Goal: Transaction & Acquisition: Purchase product/service

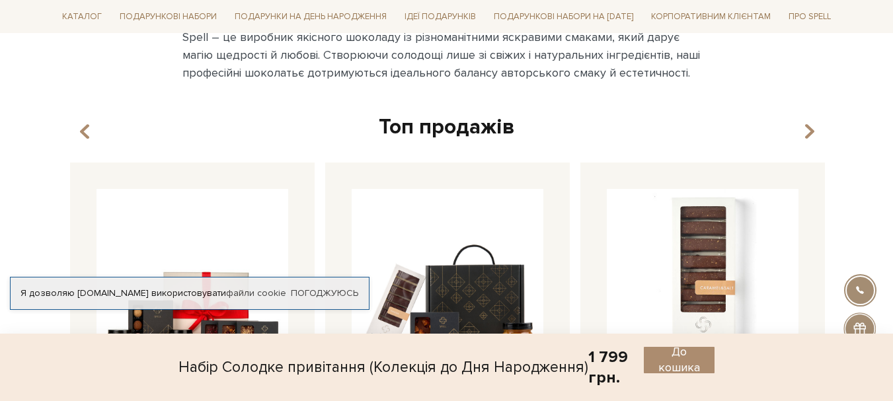
scroll to position [925, 0]
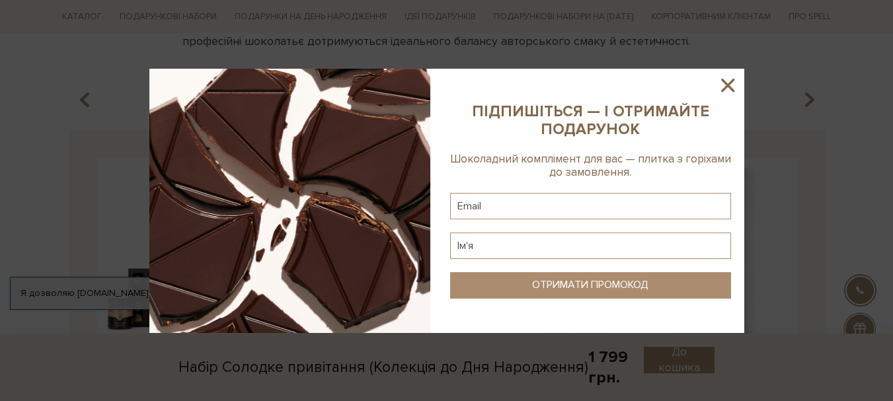
click at [733, 89] on icon at bounding box center [727, 85] width 13 height 13
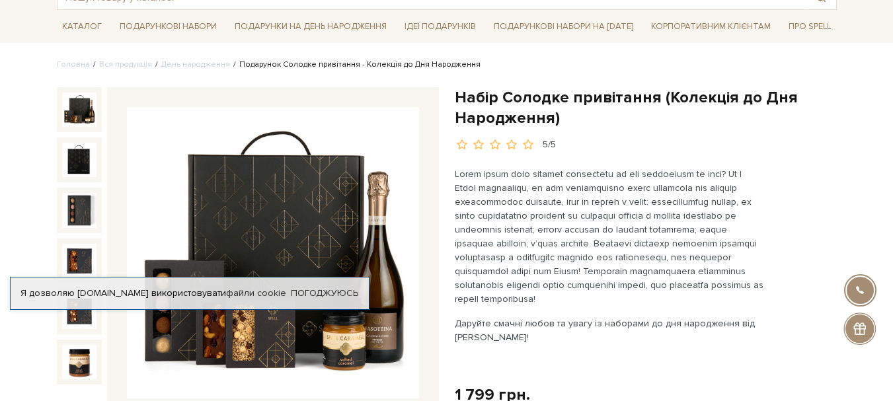
scroll to position [34, 0]
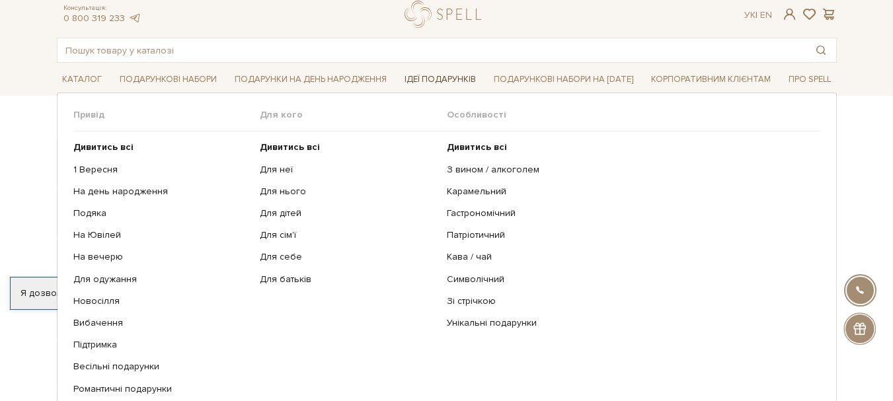
click at [443, 77] on link "Ідеї подарунків" at bounding box center [440, 79] width 82 height 20
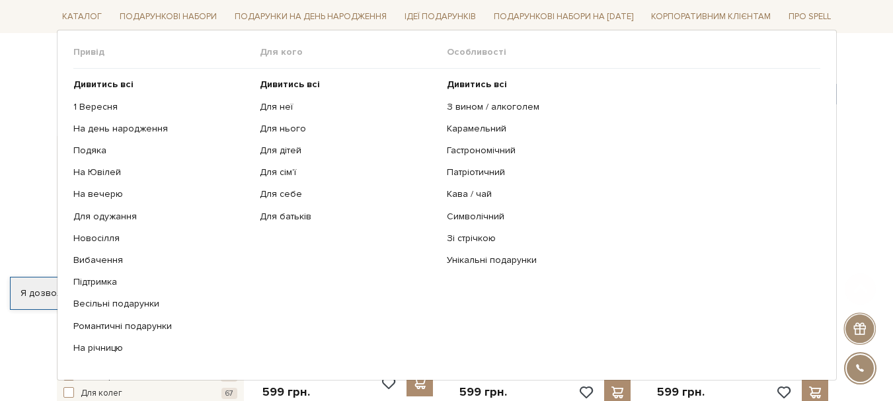
scroll to position [330, 0]
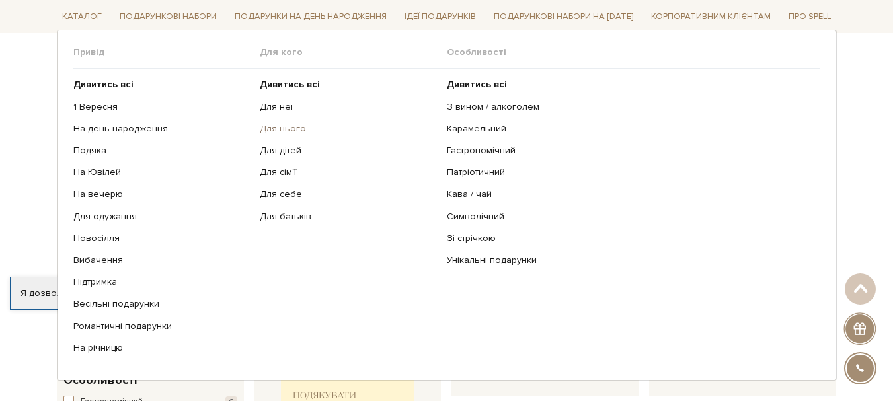
click at [275, 126] on link "Для нього" at bounding box center [348, 129] width 177 height 12
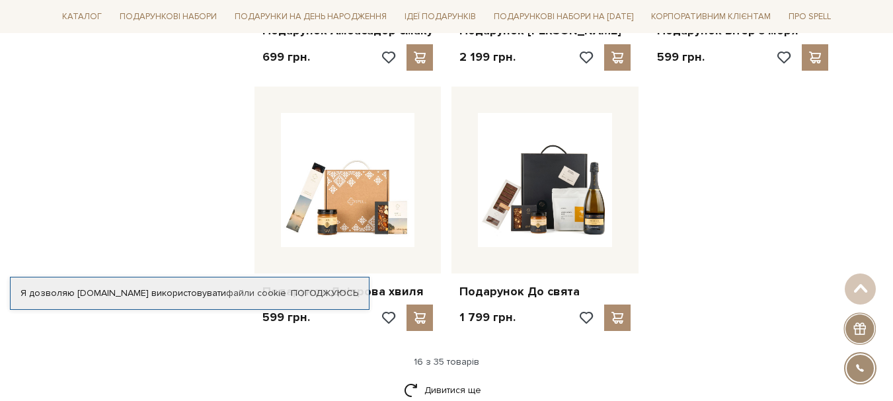
scroll to position [1586, 0]
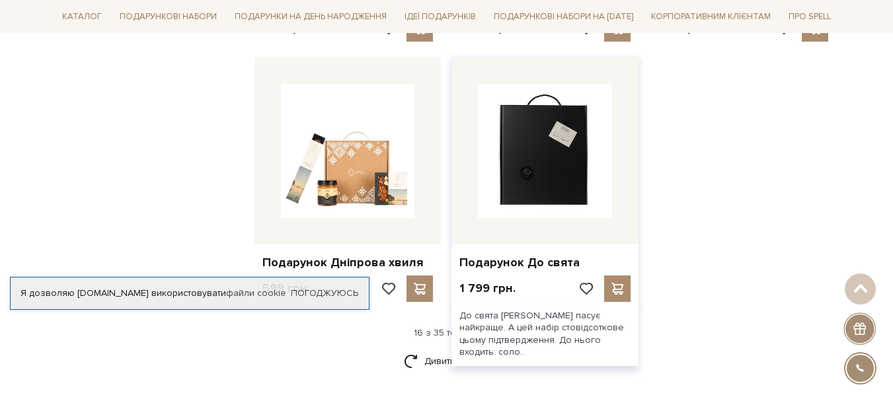
click at [571, 183] on img at bounding box center [545, 151] width 134 height 134
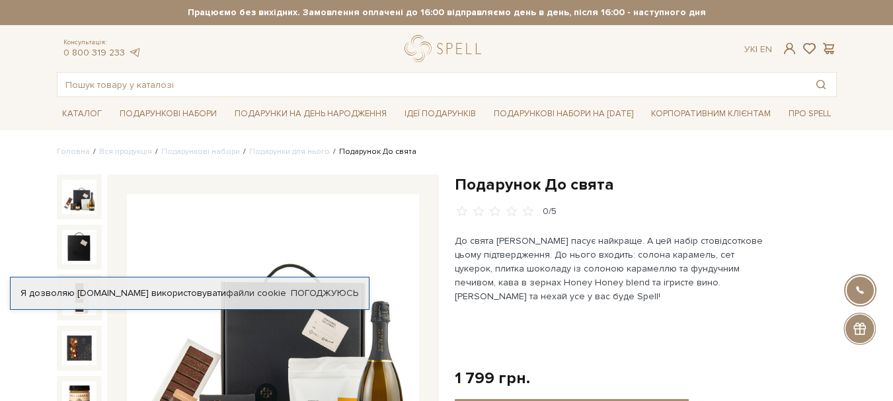
scroll to position [198, 0]
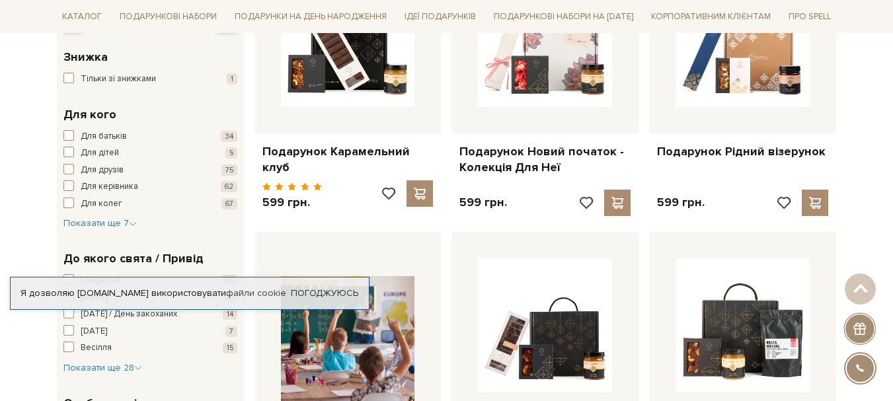
scroll to position [330, 0]
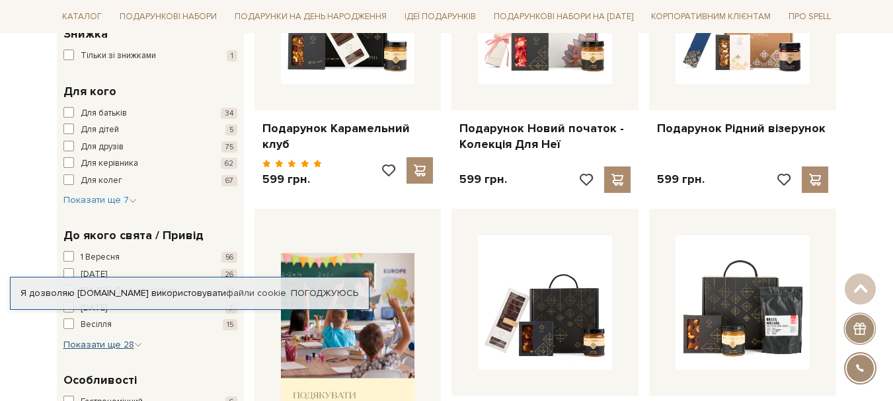
click at [92, 345] on span "Показати ще 28" at bounding box center [102, 344] width 79 height 11
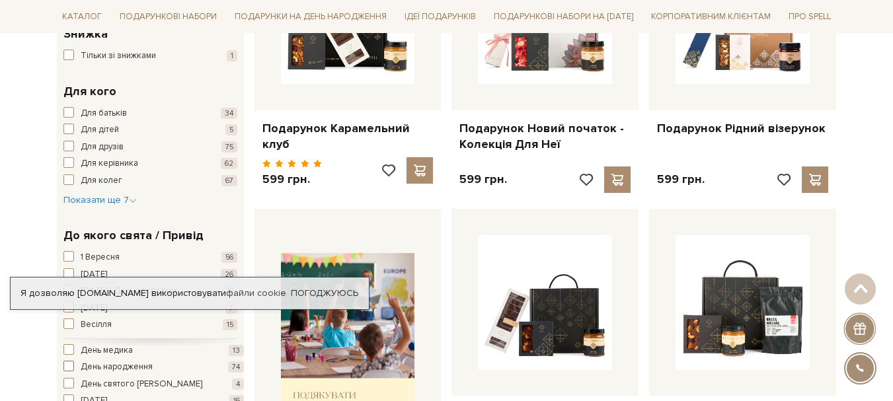
click at [135, 367] on span "День народження" at bounding box center [117, 367] width 72 height 13
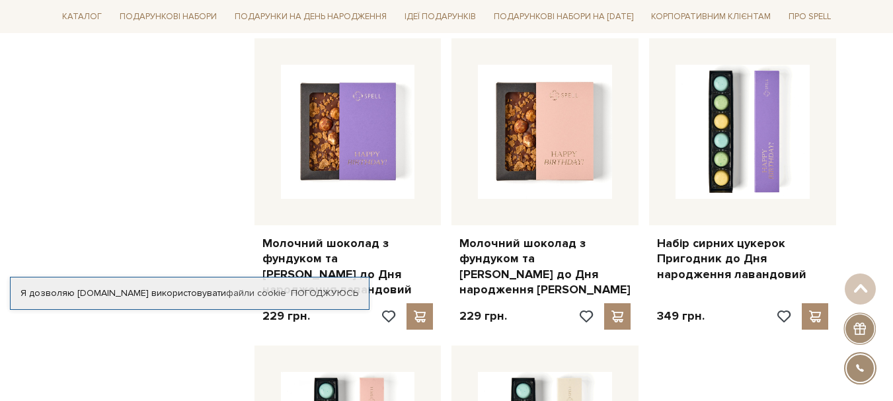
scroll to position [1189, 0]
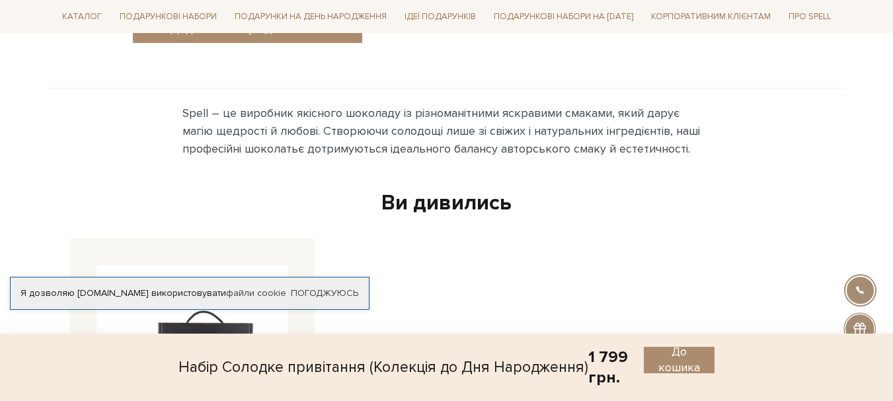
scroll to position [727, 0]
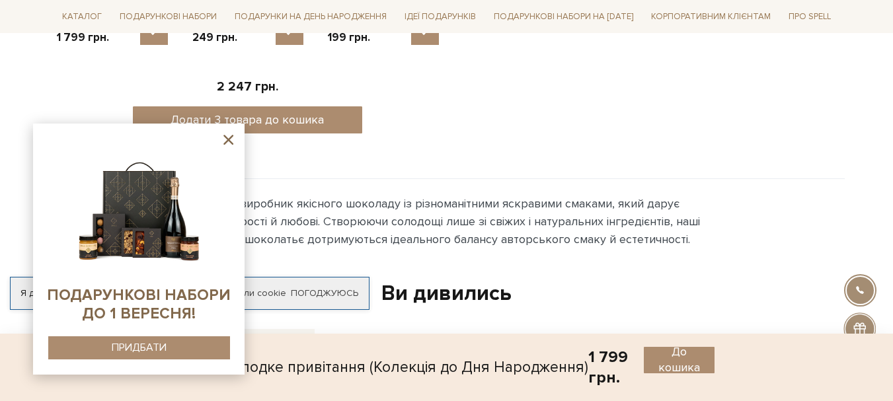
click at [229, 139] on icon at bounding box center [228, 140] width 10 height 10
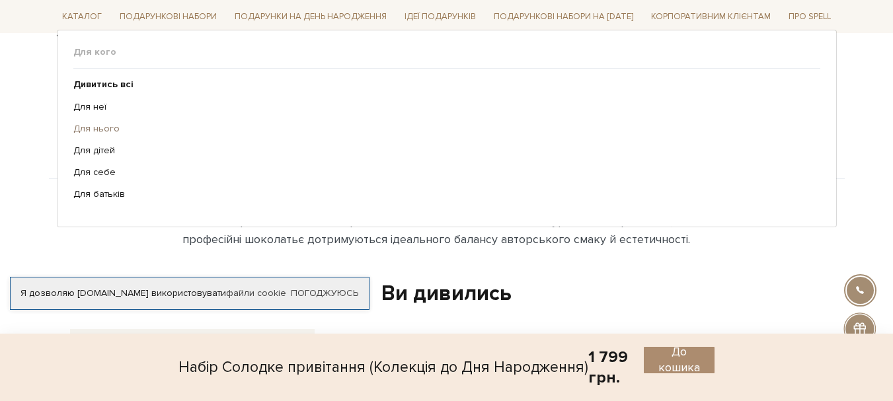
click at [109, 127] on link "Для нього" at bounding box center [441, 129] width 737 height 12
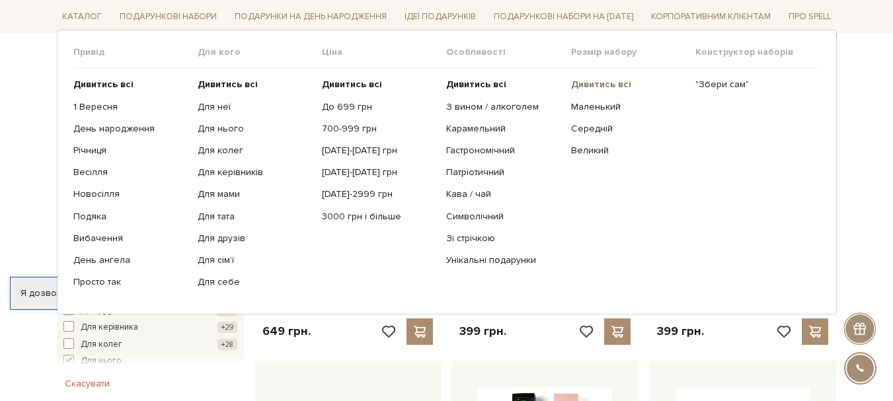
scroll to position [198, 0]
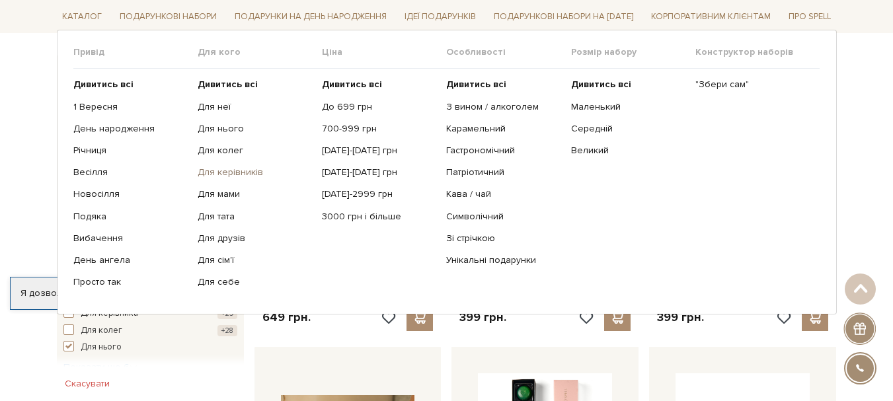
click at [254, 170] on link "Для керівників" at bounding box center [255, 172] width 114 height 12
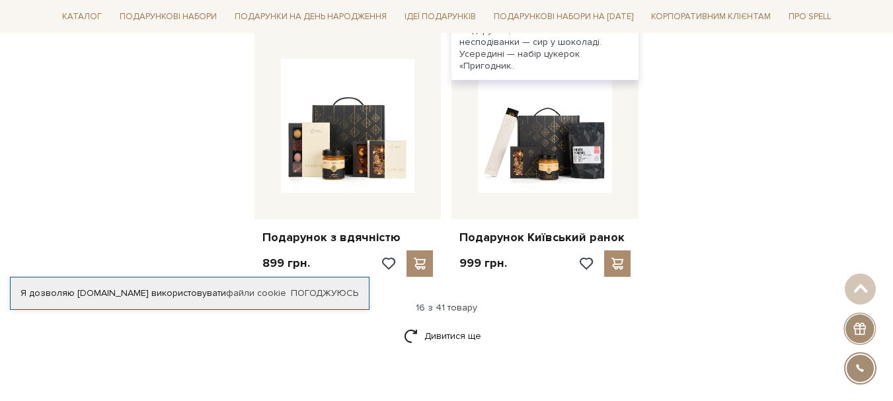
scroll to position [1652, 0]
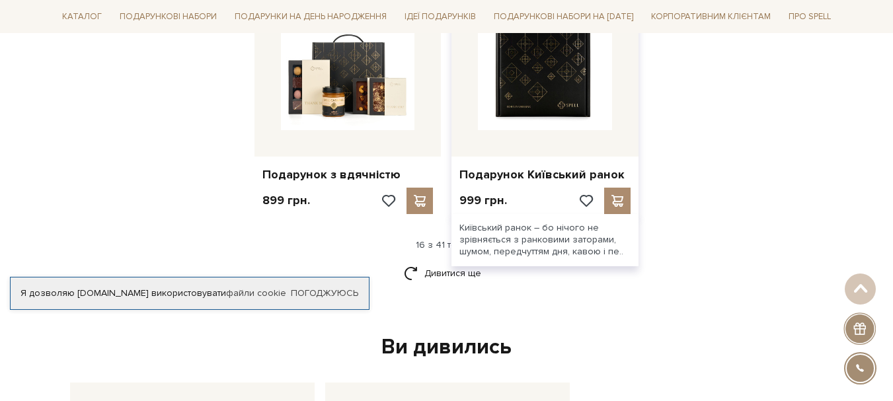
click at [537, 83] on img at bounding box center [545, 63] width 134 height 134
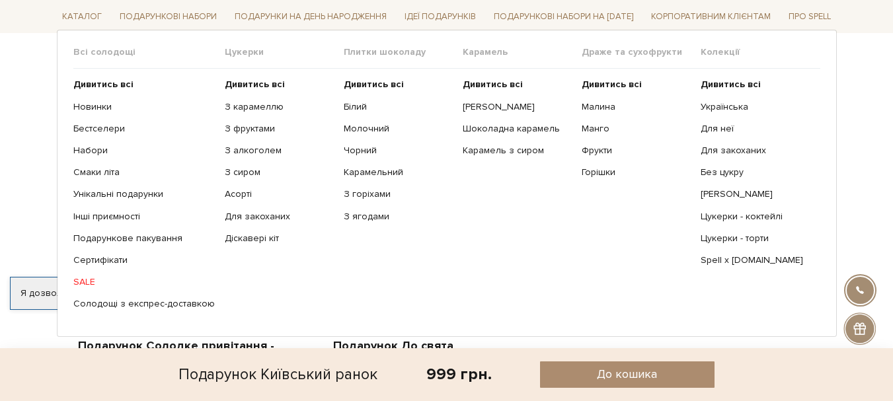
scroll to position [661, 0]
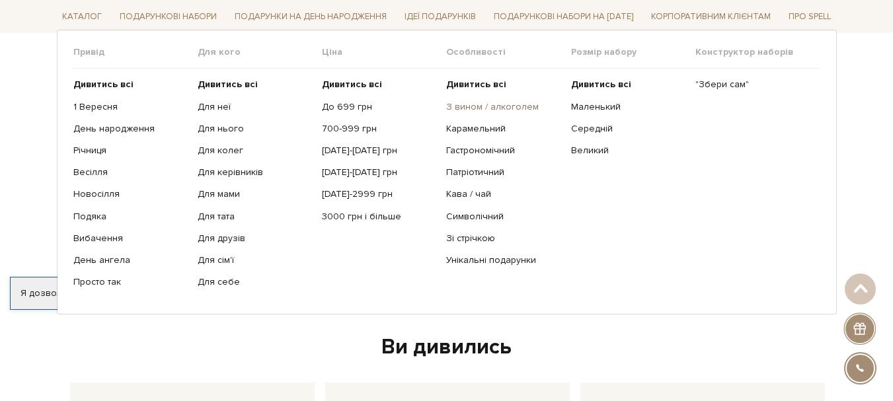
click at [528, 103] on link "З вином / алкоголем" at bounding box center [503, 106] width 114 height 12
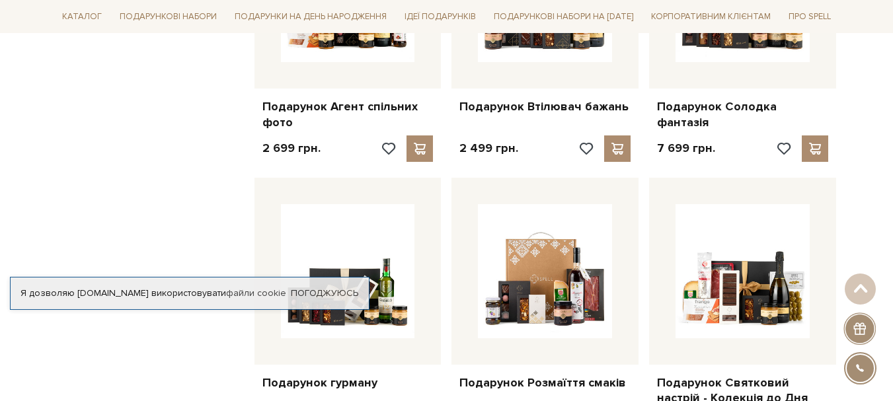
scroll to position [1255, 0]
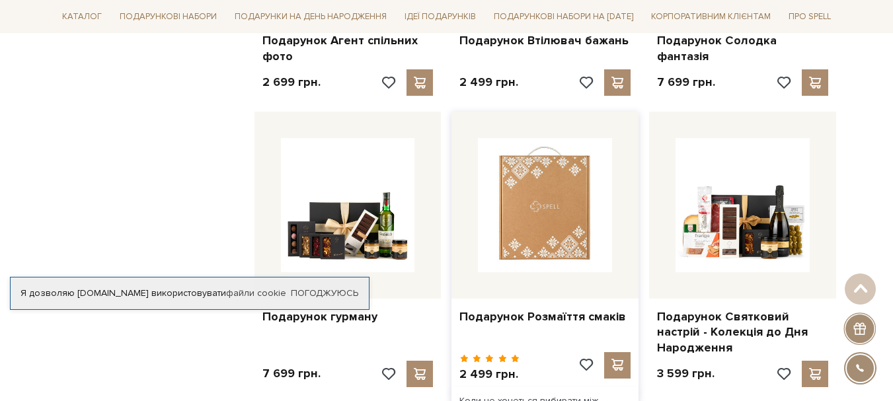
click at [538, 220] on img at bounding box center [545, 205] width 134 height 134
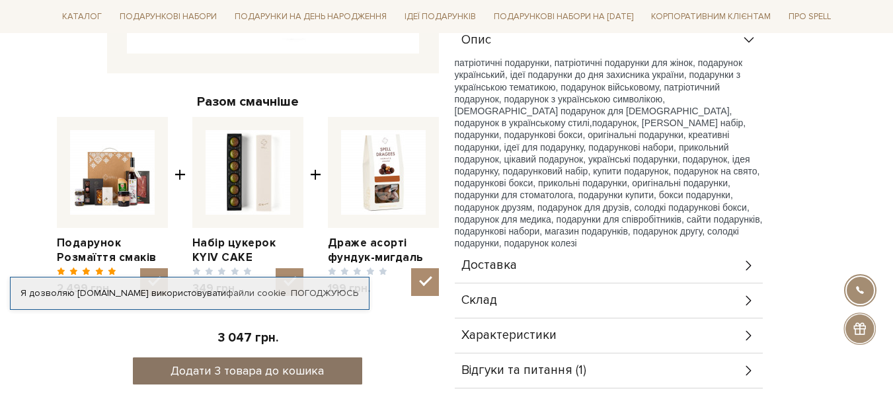
scroll to position [529, 0]
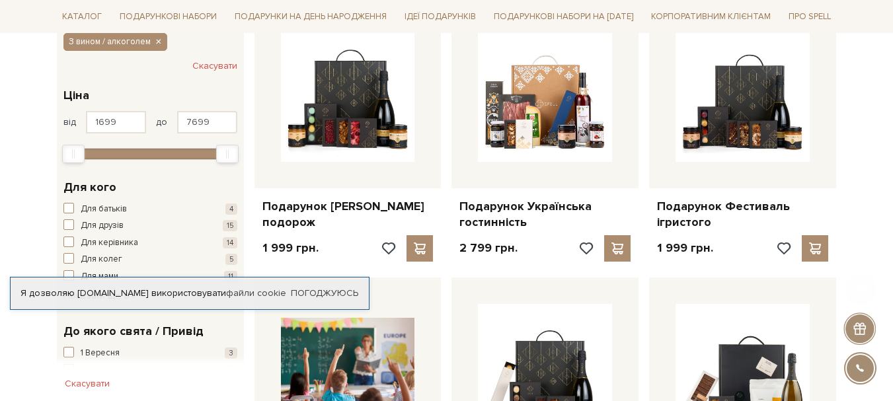
scroll to position [264, 0]
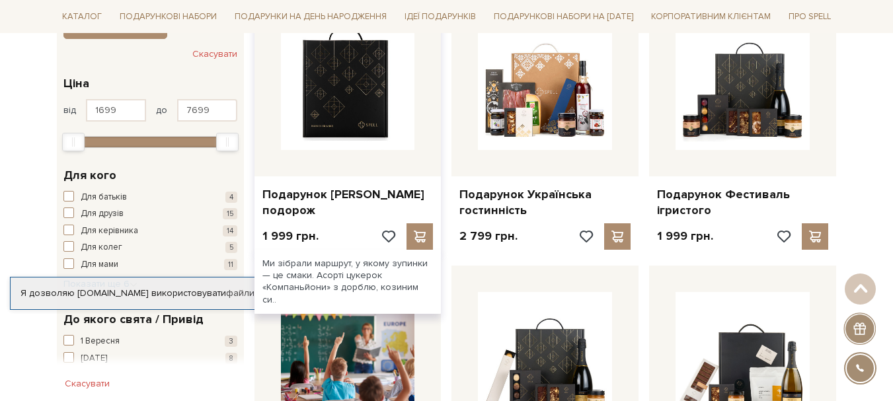
click at [375, 113] on img at bounding box center [348, 83] width 134 height 134
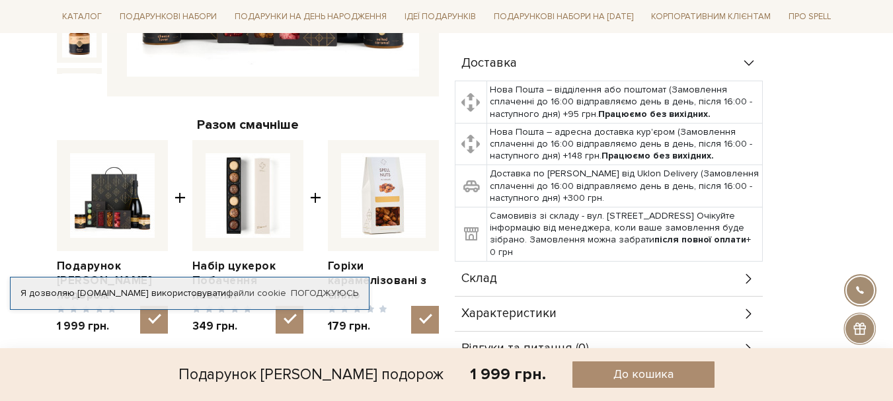
scroll to position [396, 0]
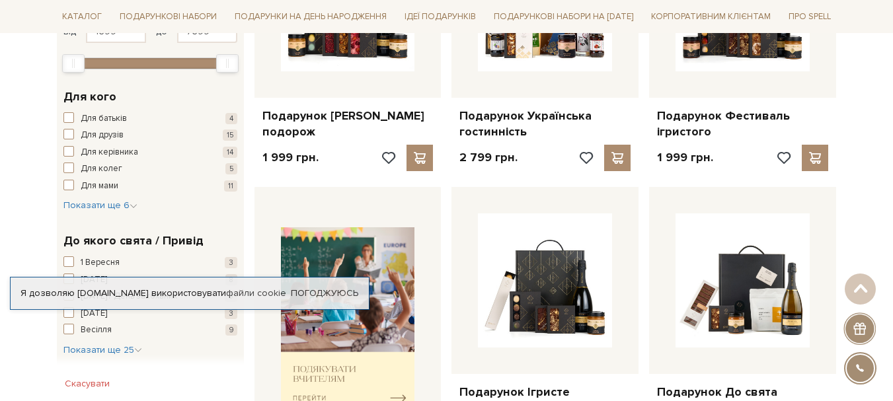
scroll to position [454, 0]
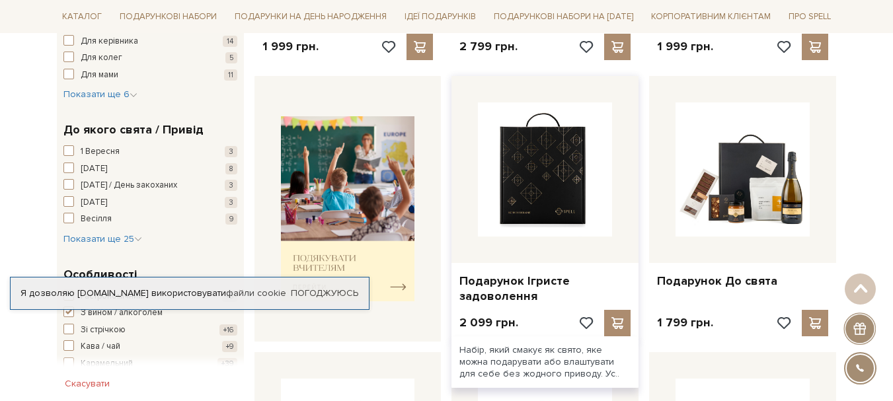
click at [556, 205] on img at bounding box center [545, 169] width 134 height 134
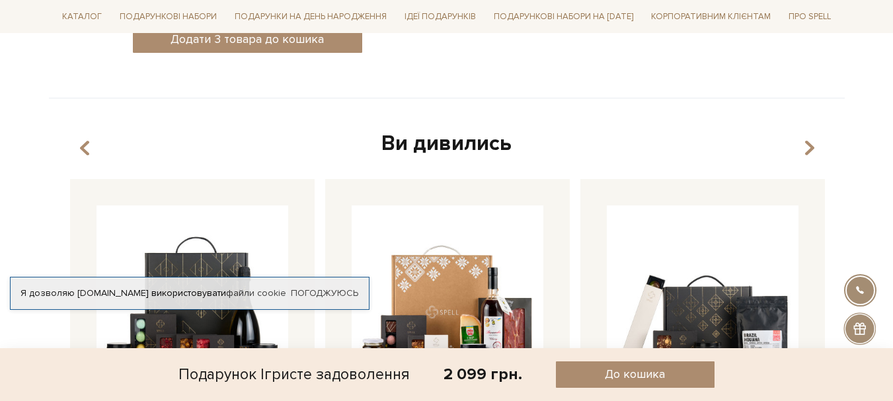
scroll to position [991, 0]
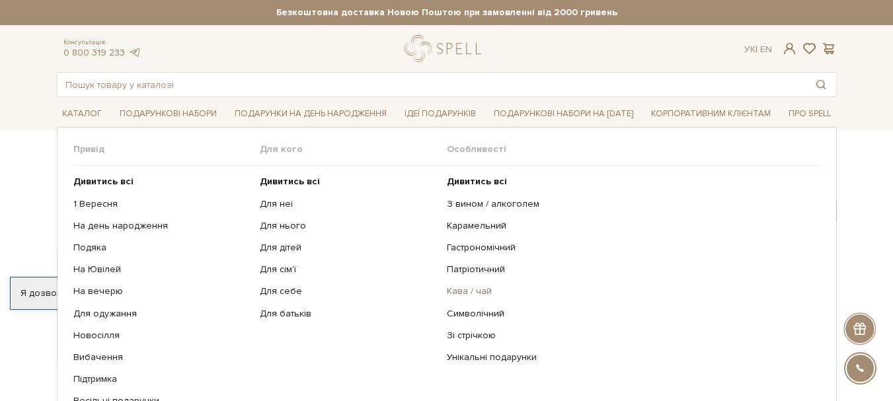
click at [474, 286] on link "Кава / чай" at bounding box center [628, 291] width 363 height 12
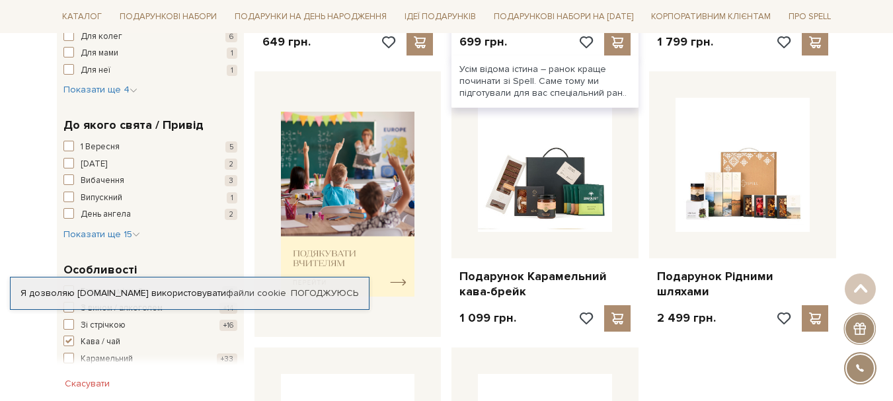
scroll to position [462, 0]
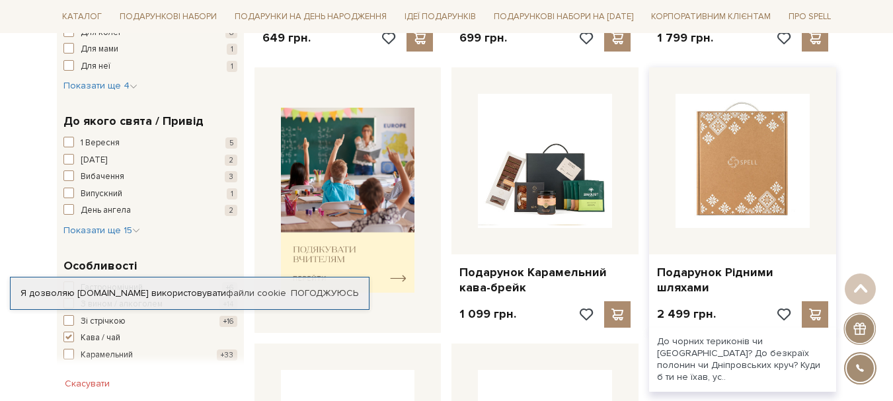
click at [738, 191] on img at bounding box center [742, 161] width 134 height 134
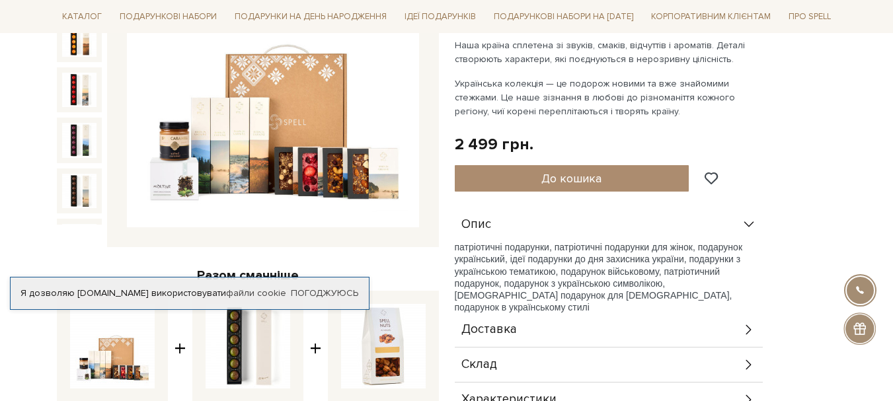
scroll to position [396, 0]
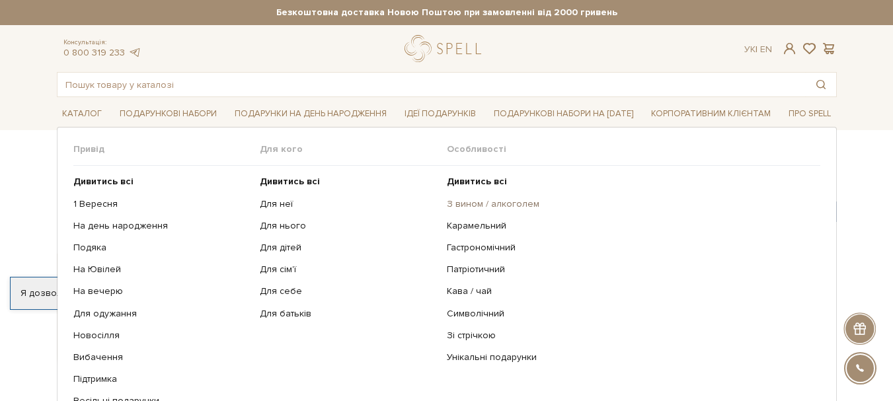
click at [469, 204] on link "З вином / алкоголем" at bounding box center [628, 204] width 363 height 12
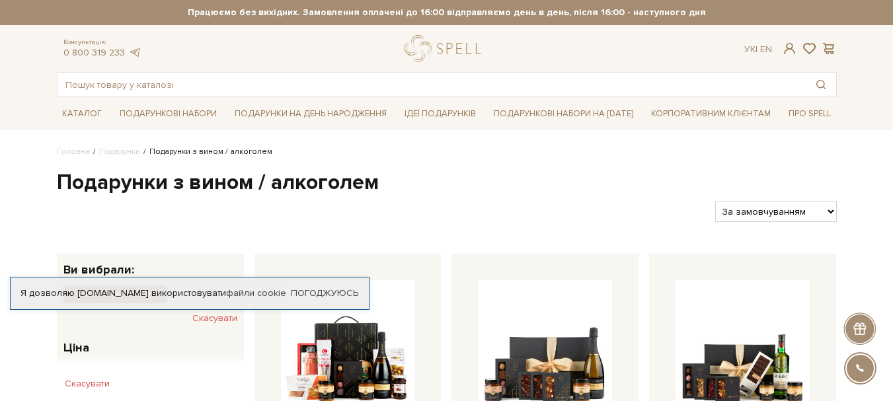
click at [792, 205] on select "За замовчуванням За Ціною (зростання) За Ціною (зменшення) Новинки За популярні…" at bounding box center [775, 211] width 121 height 20
select select "https://spellchocolate.com/podarunki/z-vinom-alkogolem?sort=p.price&order=ASC"
click at [715, 201] on select "За замовчуванням За Ціною (зростання) За Ціною (зменшення) Новинки За популярні…" at bounding box center [775, 211] width 121 height 20
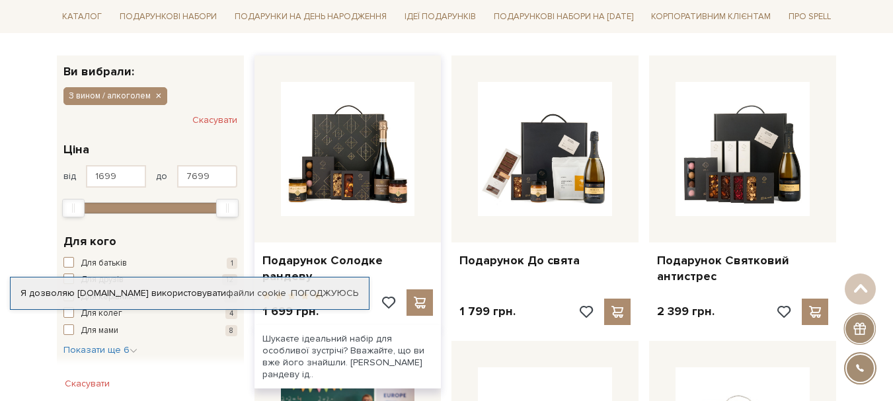
scroll to position [264, 0]
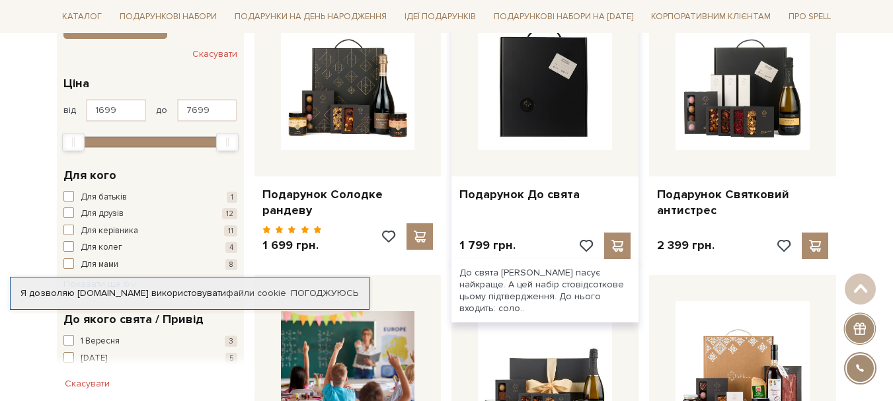
click at [521, 108] on img at bounding box center [545, 83] width 134 height 134
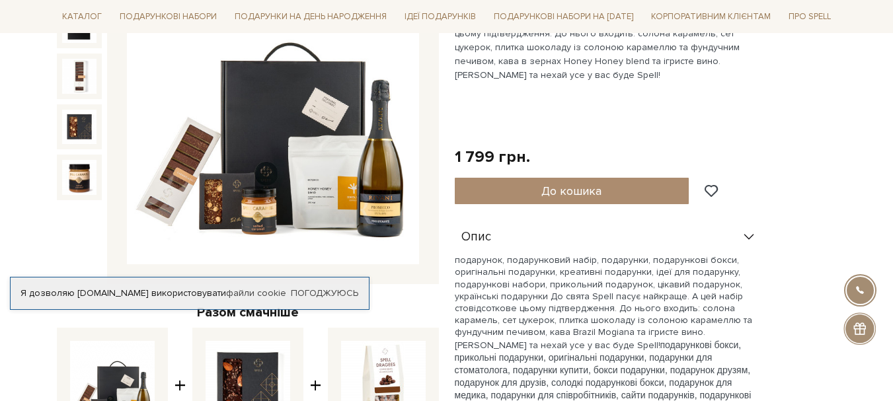
scroll to position [198, 0]
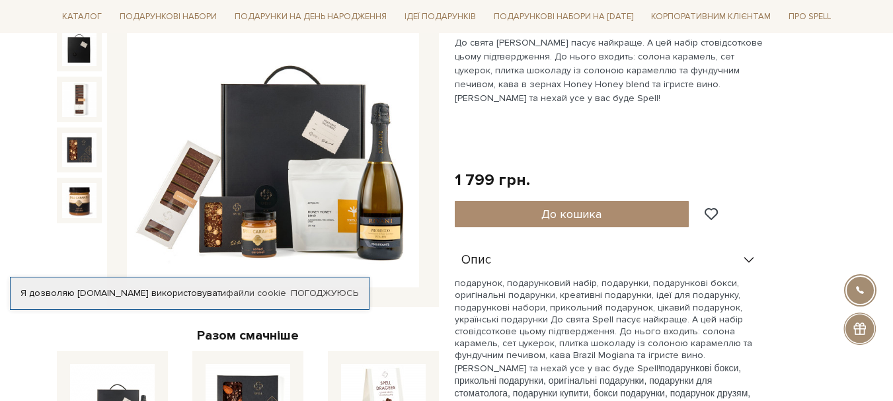
click at [371, 177] on img at bounding box center [273, 142] width 292 height 292
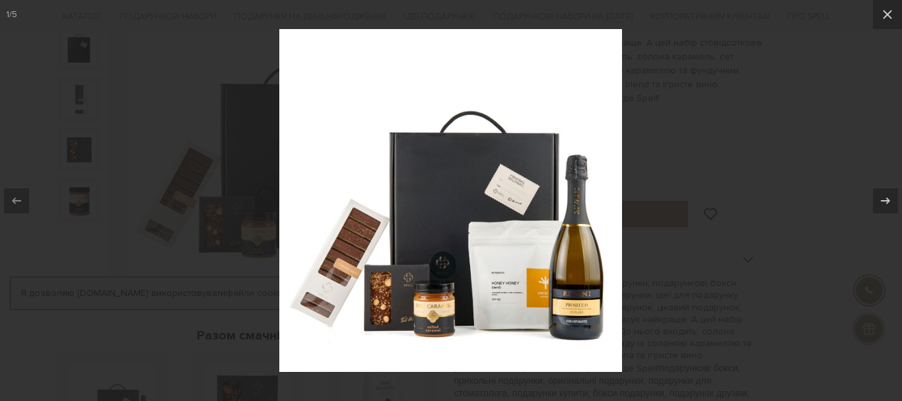
click at [567, 266] on img at bounding box center [450, 200] width 343 height 343
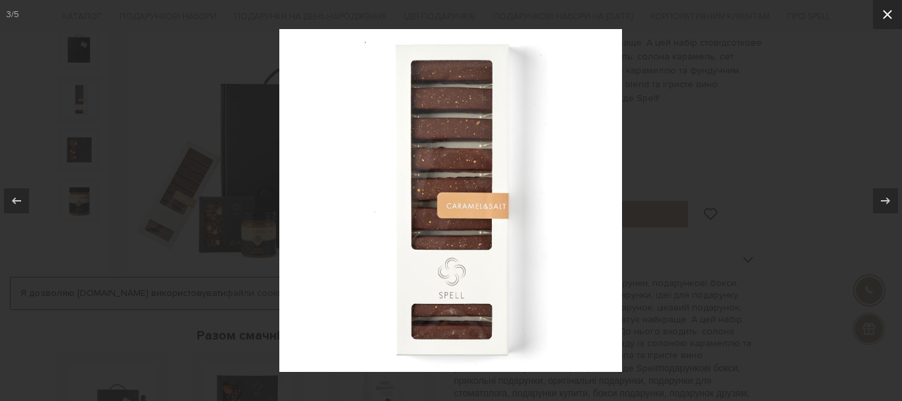
click at [889, 13] on icon at bounding box center [887, 14] width 9 height 9
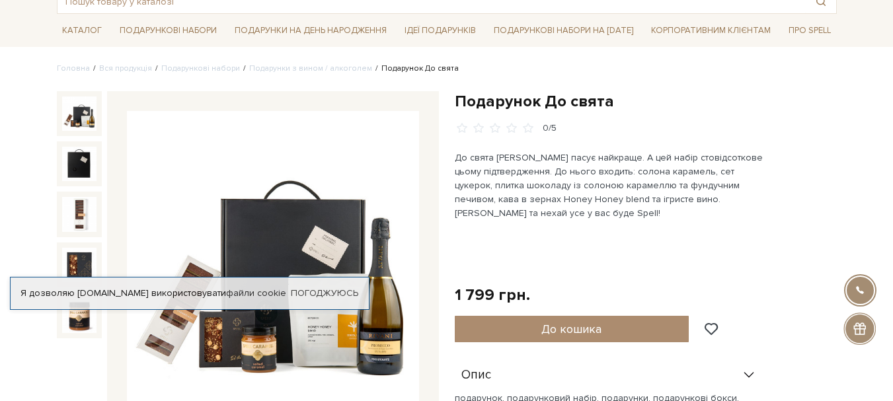
scroll to position [66, 0]
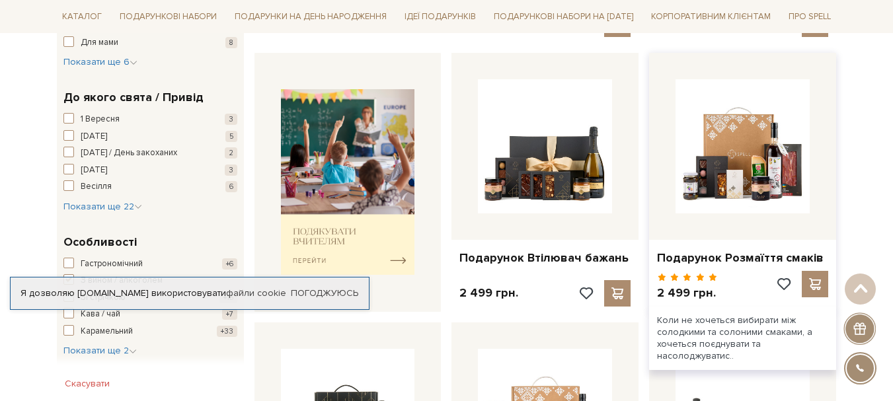
scroll to position [520, 0]
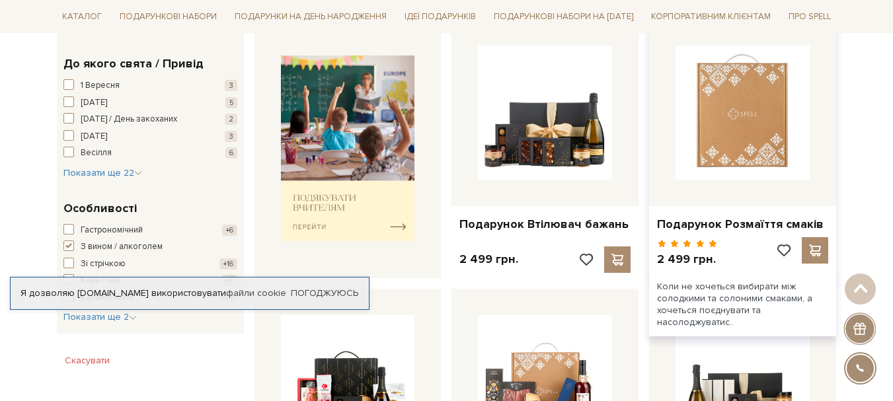
click at [747, 130] on img at bounding box center [742, 113] width 134 height 134
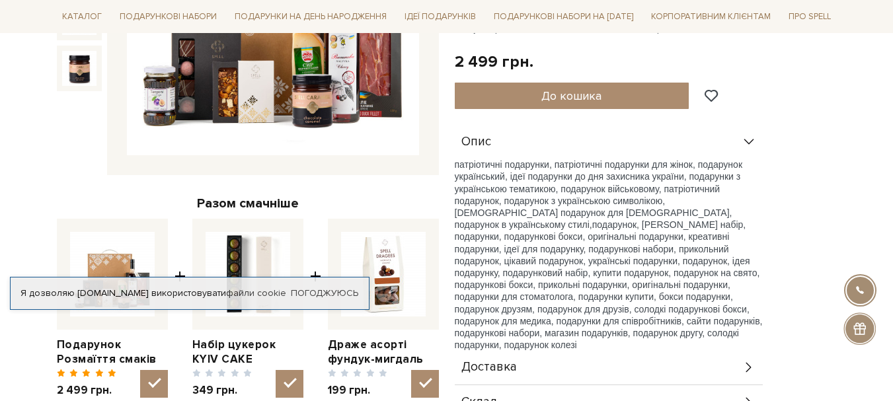
scroll to position [529, 0]
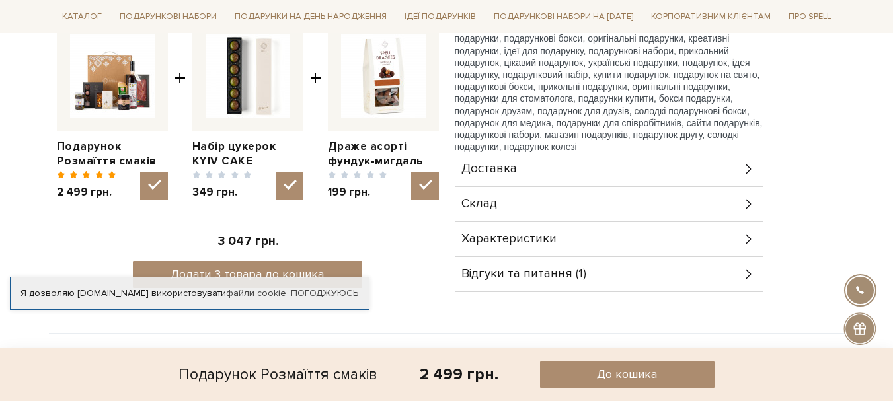
click at [476, 204] on span "Склад" at bounding box center [479, 204] width 36 height 12
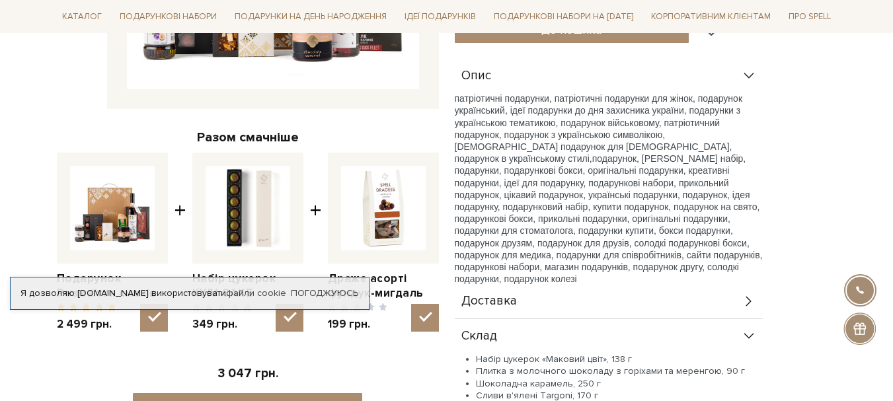
scroll to position [264, 0]
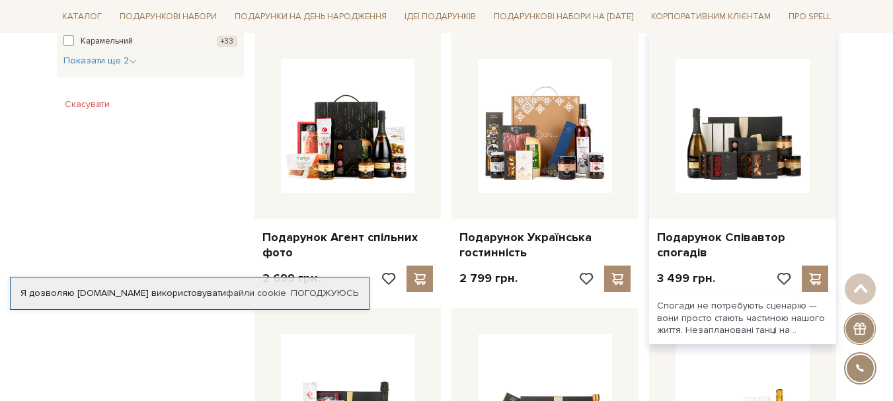
scroll to position [784, 0]
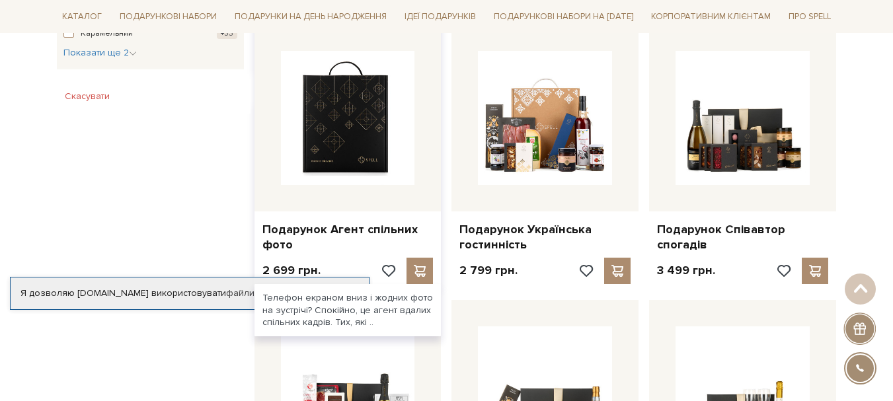
click at [327, 170] on img at bounding box center [348, 118] width 134 height 134
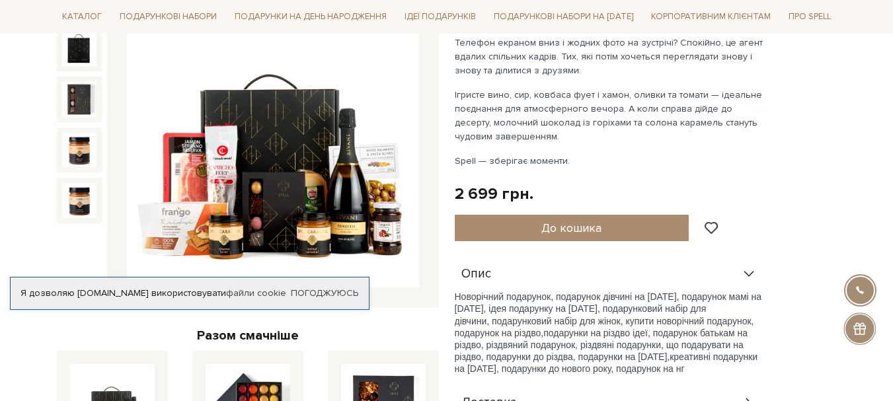
scroll to position [132, 0]
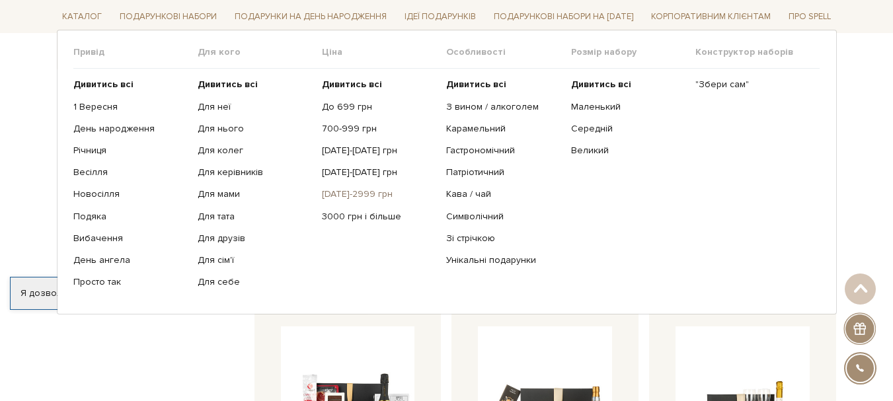
click at [353, 192] on link "[DATE]-2999 грн" at bounding box center [379, 194] width 114 height 12
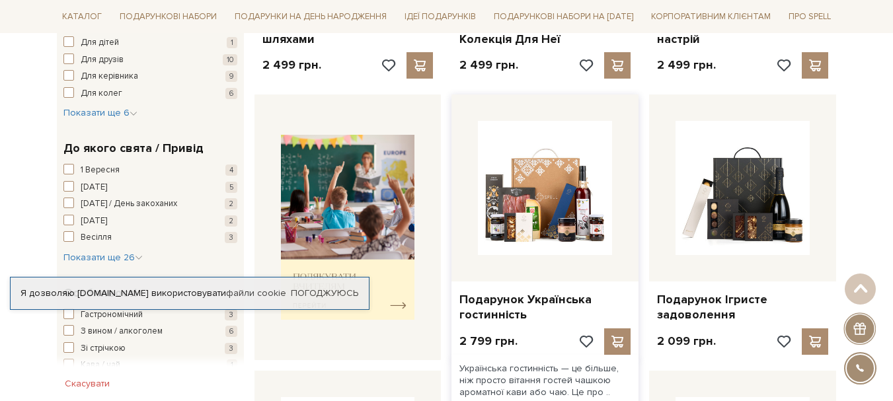
scroll to position [462, 0]
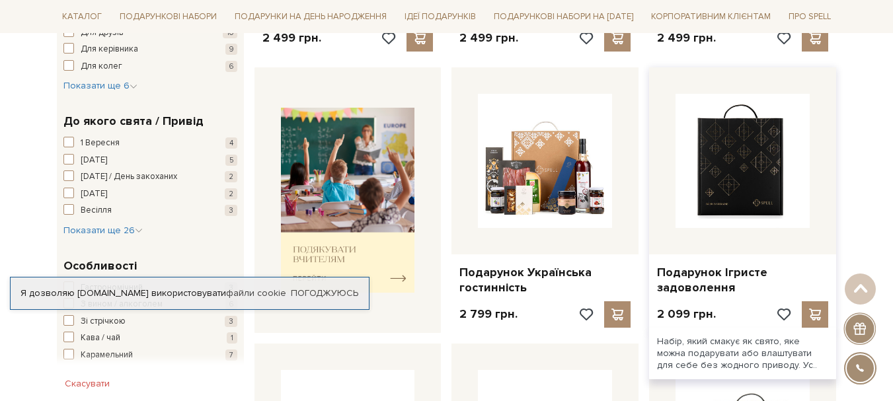
click at [795, 180] on img at bounding box center [742, 161] width 134 height 134
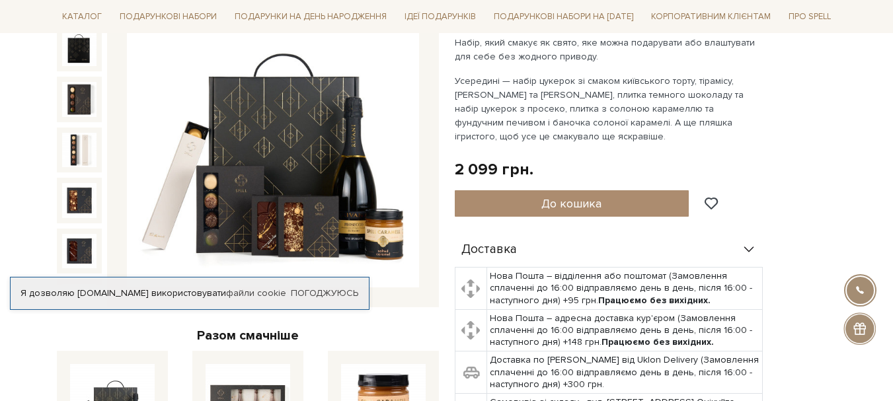
scroll to position [132, 0]
